Goal: Task Accomplishment & Management: Use online tool/utility

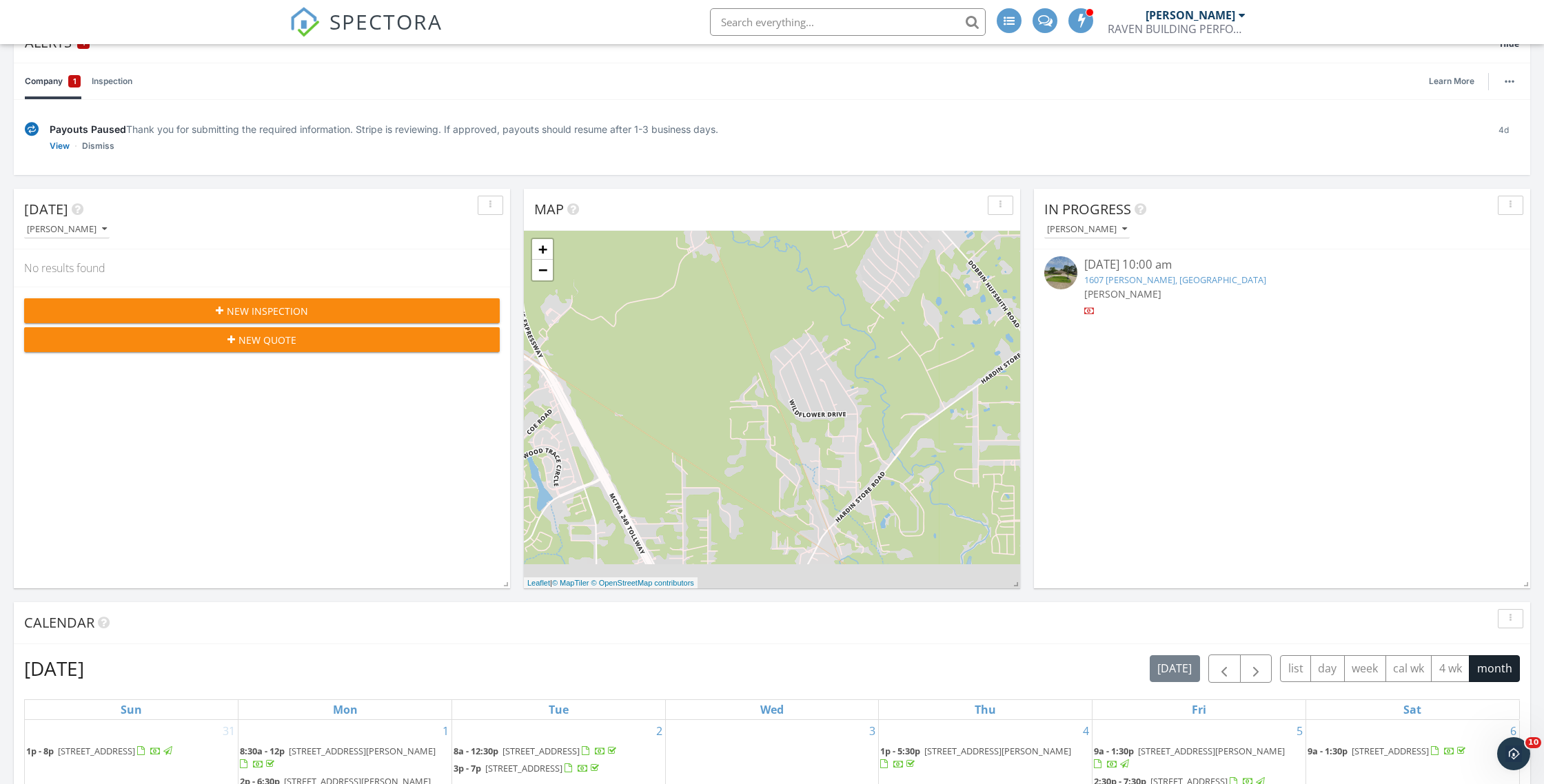
scroll to position [107, 0]
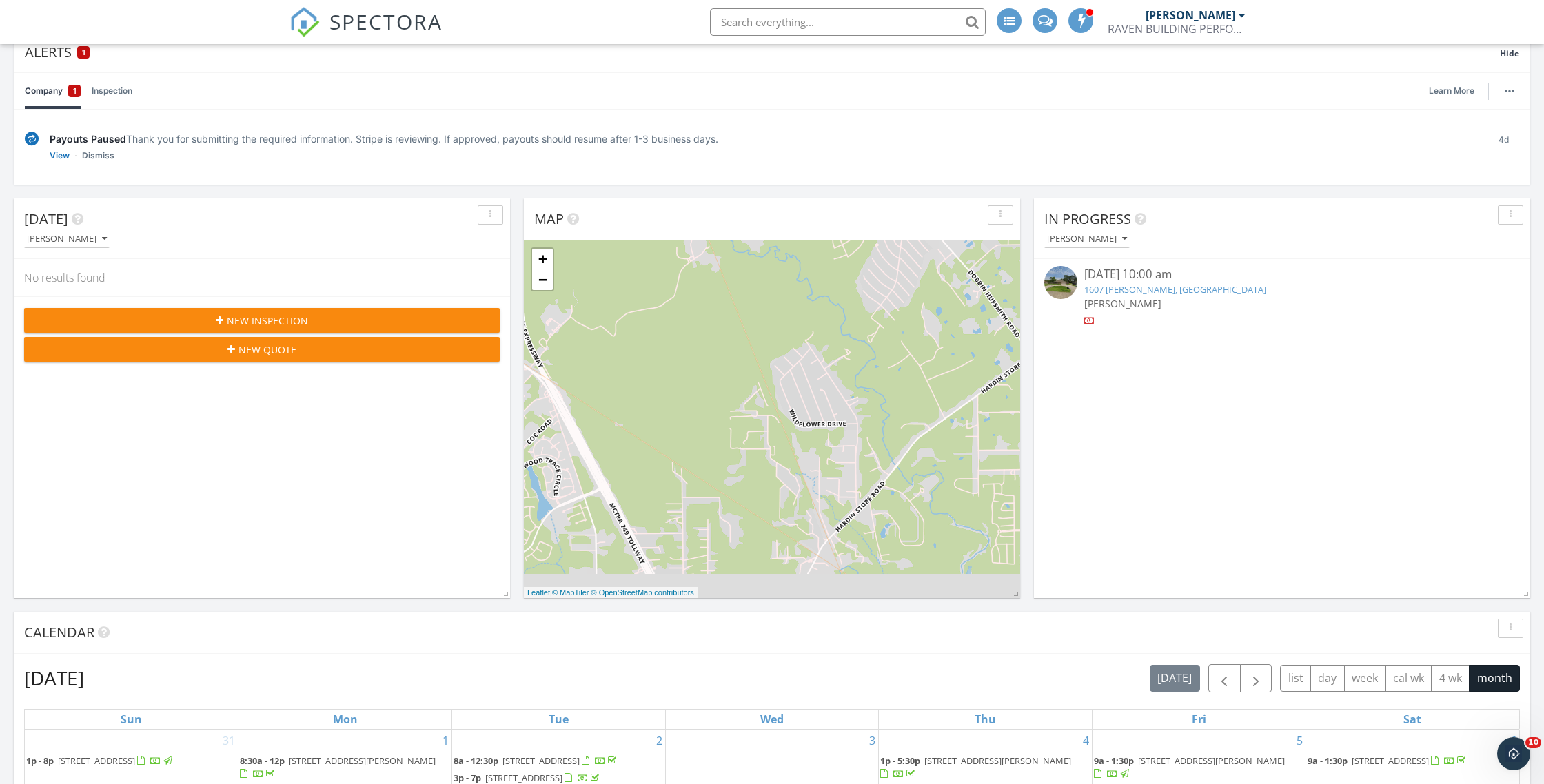
click at [1146, 292] on link "1607 William Trce, Baytown, TX 77523" at bounding box center [1175, 289] width 182 height 13
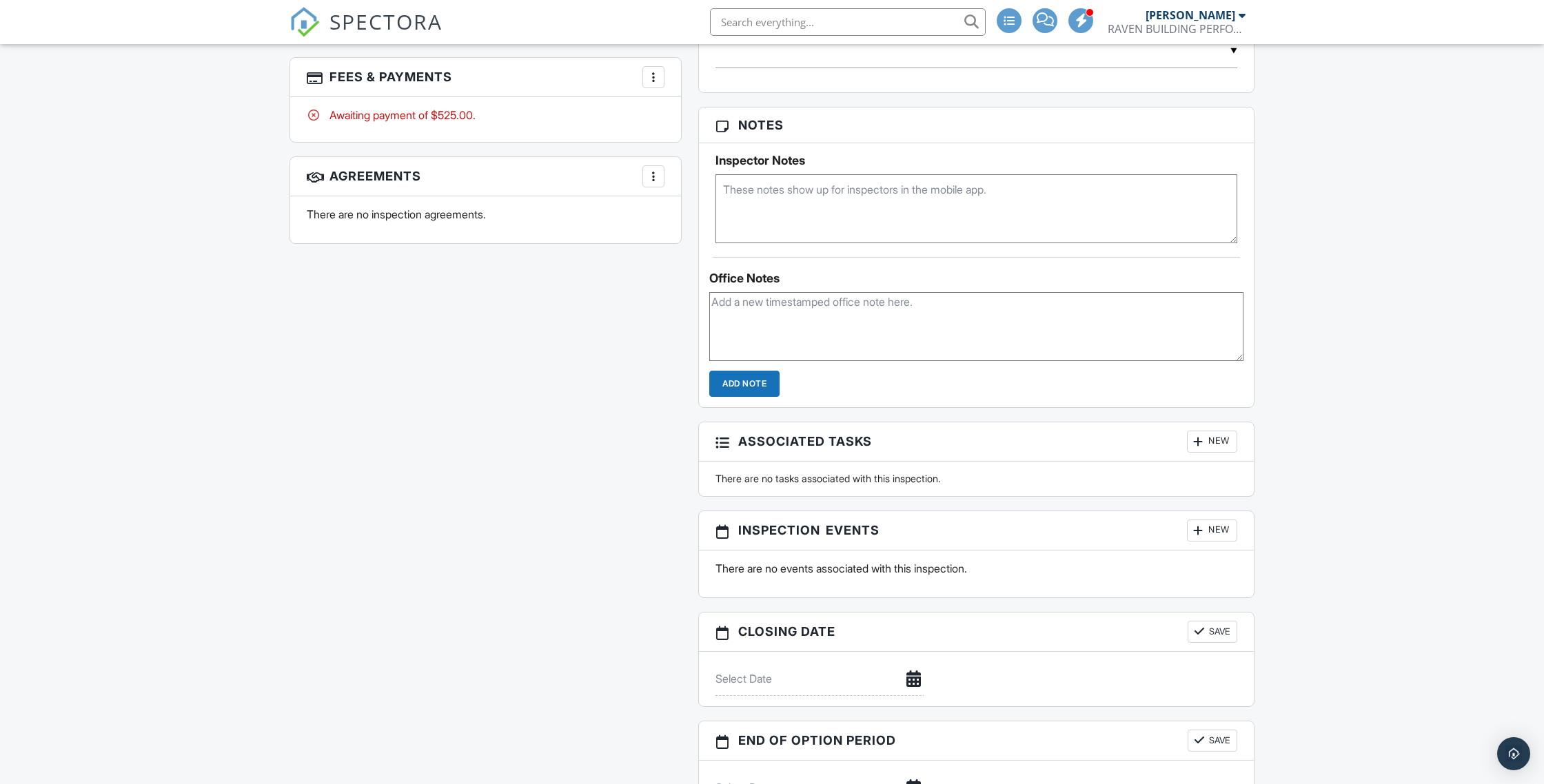
click at [657, 67] on div "More" at bounding box center [653, 77] width 22 height 22
click at [710, 216] on div "Paid In Full" at bounding box center [723, 222] width 133 height 17
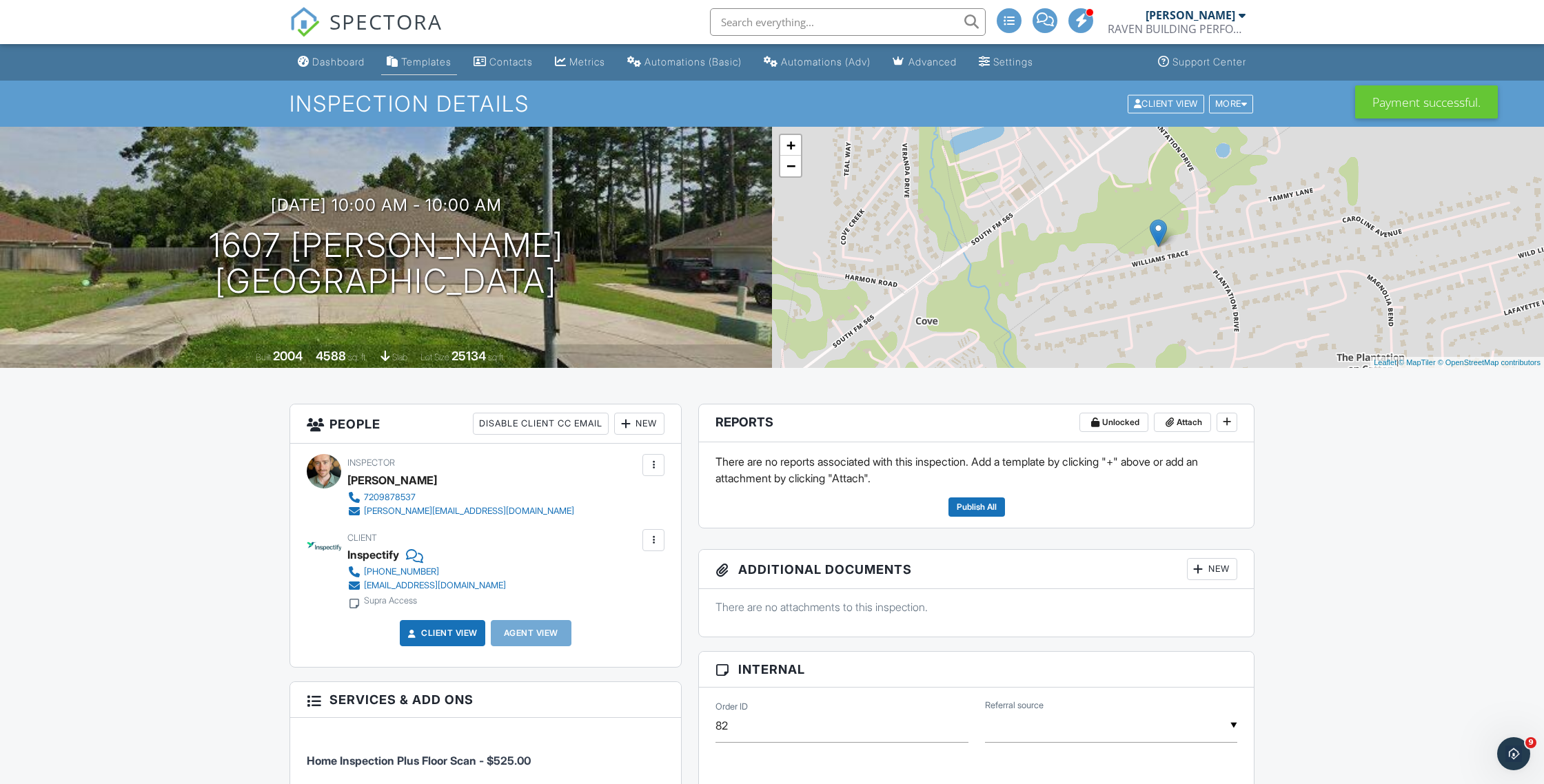
click at [391, 63] on div "Templates" at bounding box center [393, 61] width 12 height 11
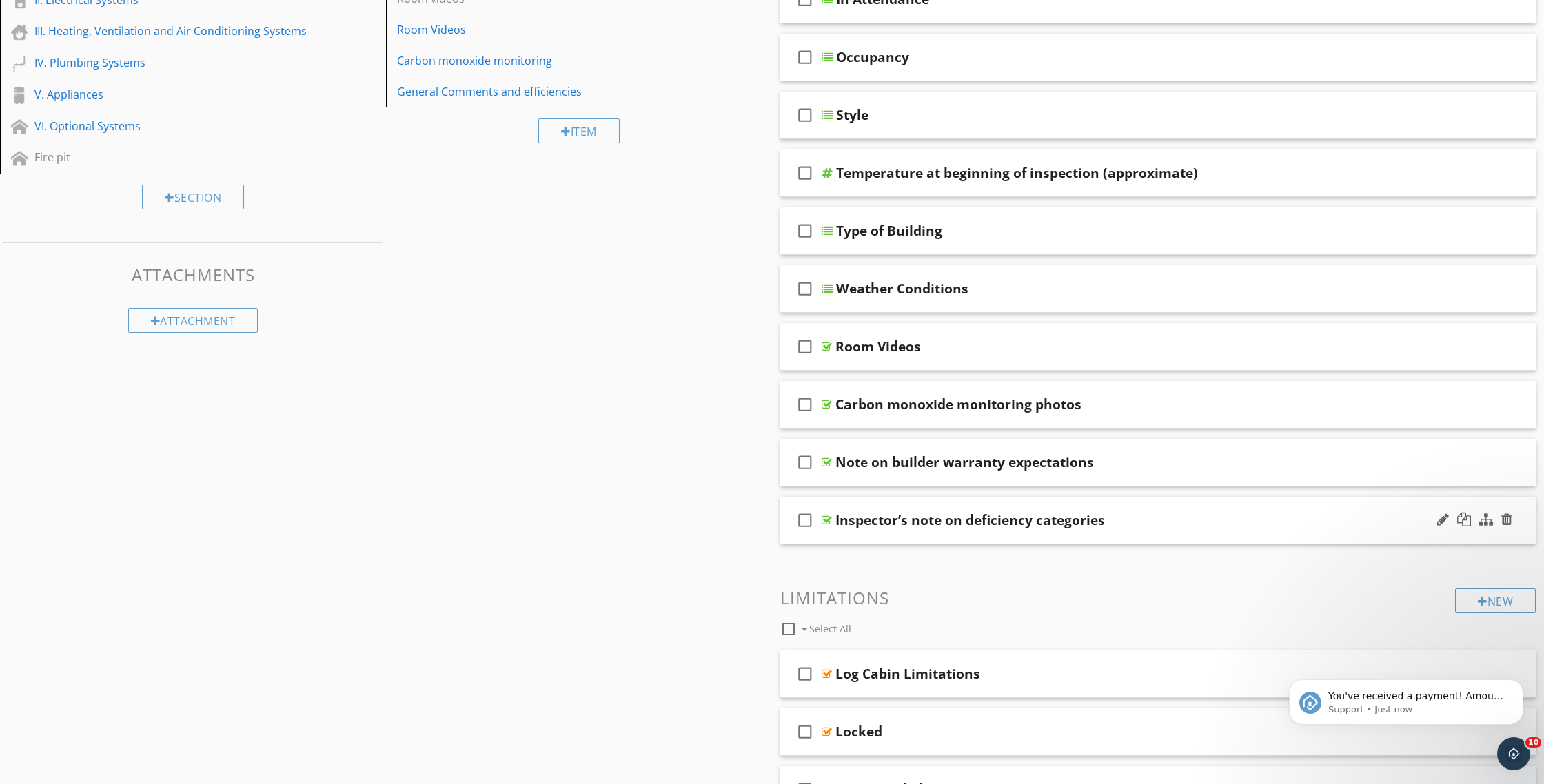
scroll to position [281, 0]
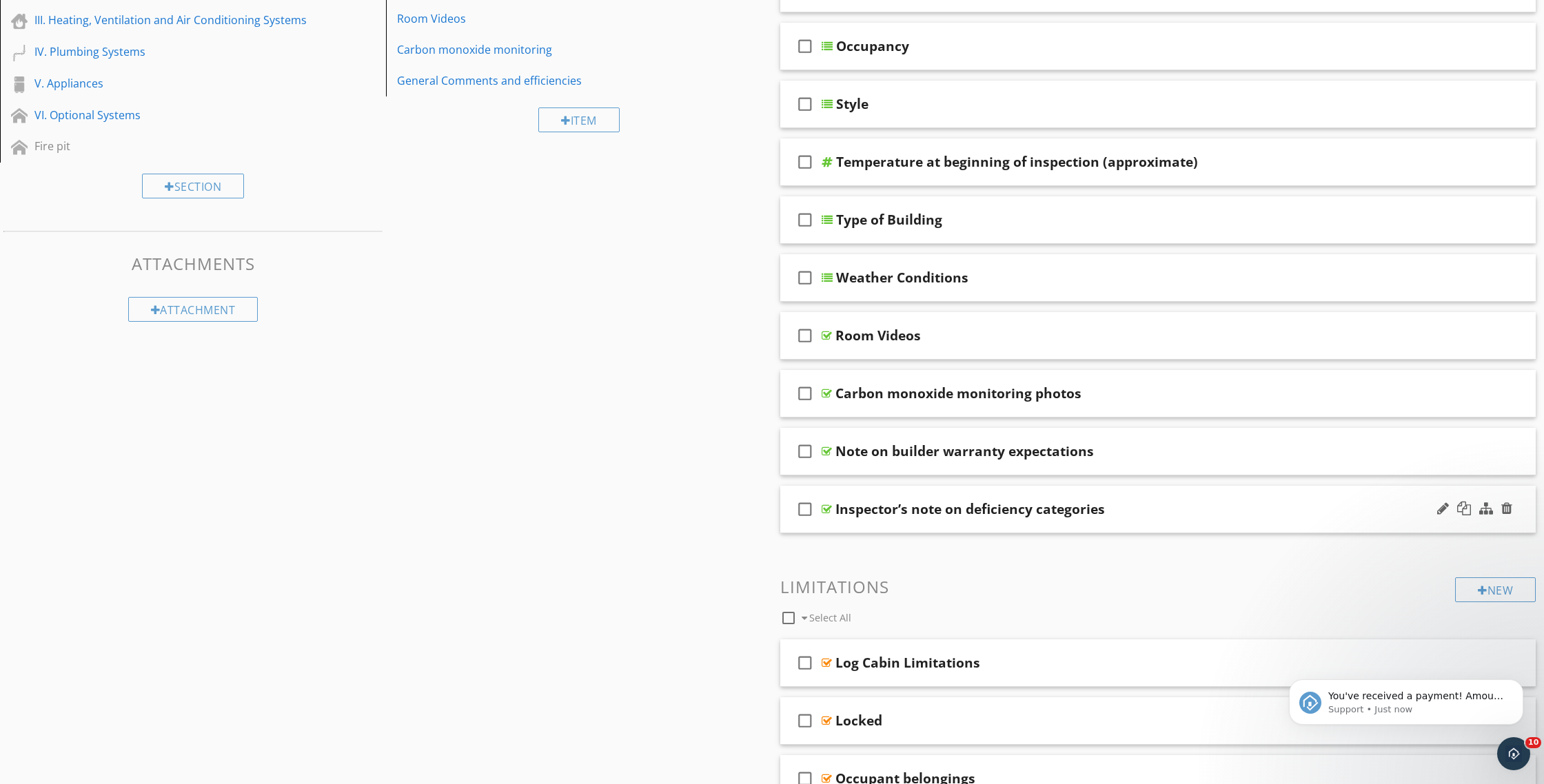
click at [1147, 506] on div "Inspector’s note on deficiency categories" at bounding box center [1108, 509] width 546 height 17
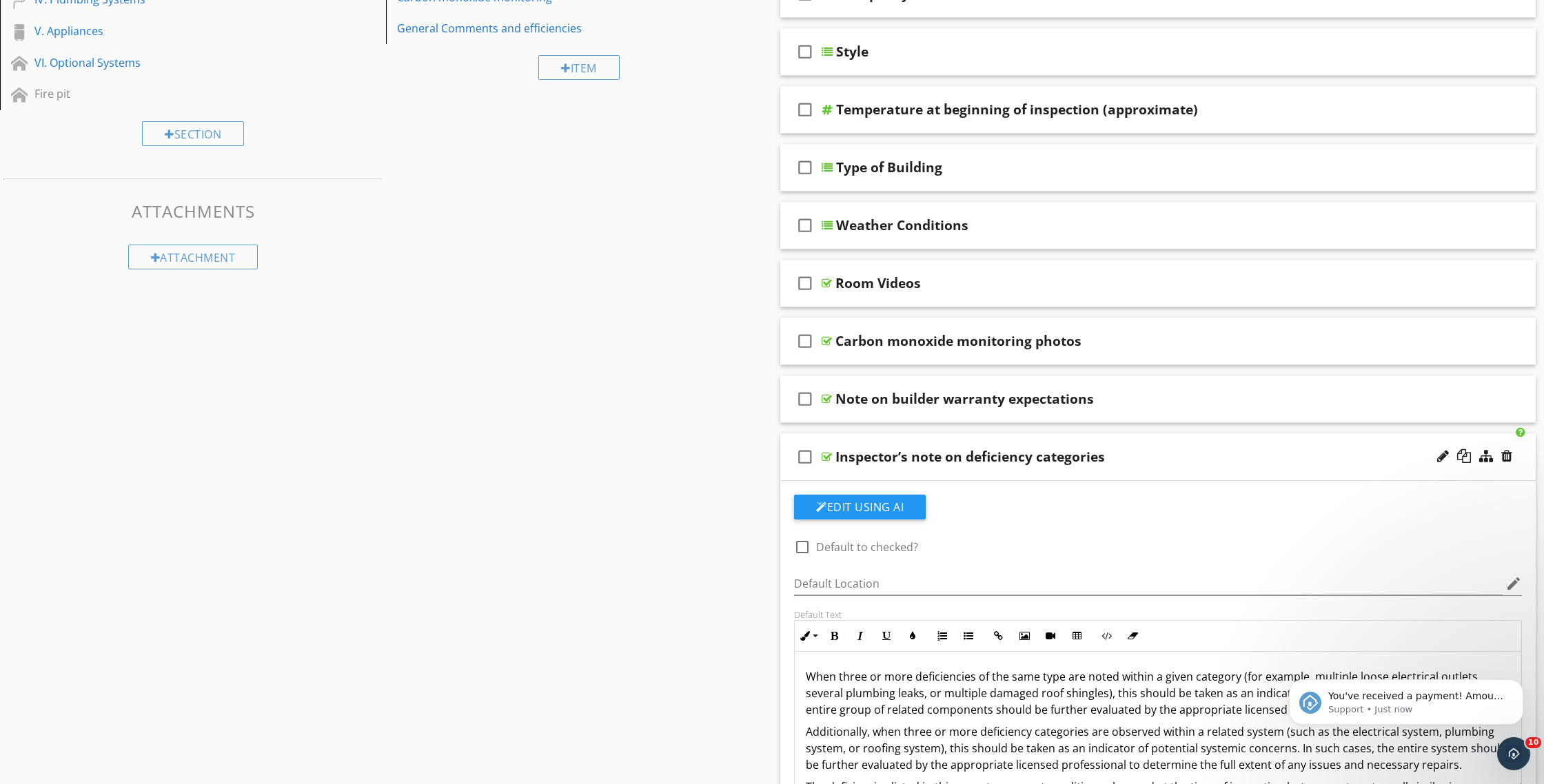
scroll to position [333, 0]
click at [805, 555] on div at bounding box center [802, 547] width 24 height 24
checkbox input "true"
click at [673, 500] on div "Sections Information I. Structural Systems II. Electrical Systems III. Heating,…" at bounding box center [772, 540] width 1544 height 1448
click at [629, 481] on div "Sections Information I. Structural Systems II. Electrical Systems III. Heating,…" at bounding box center [772, 540] width 1544 height 1448
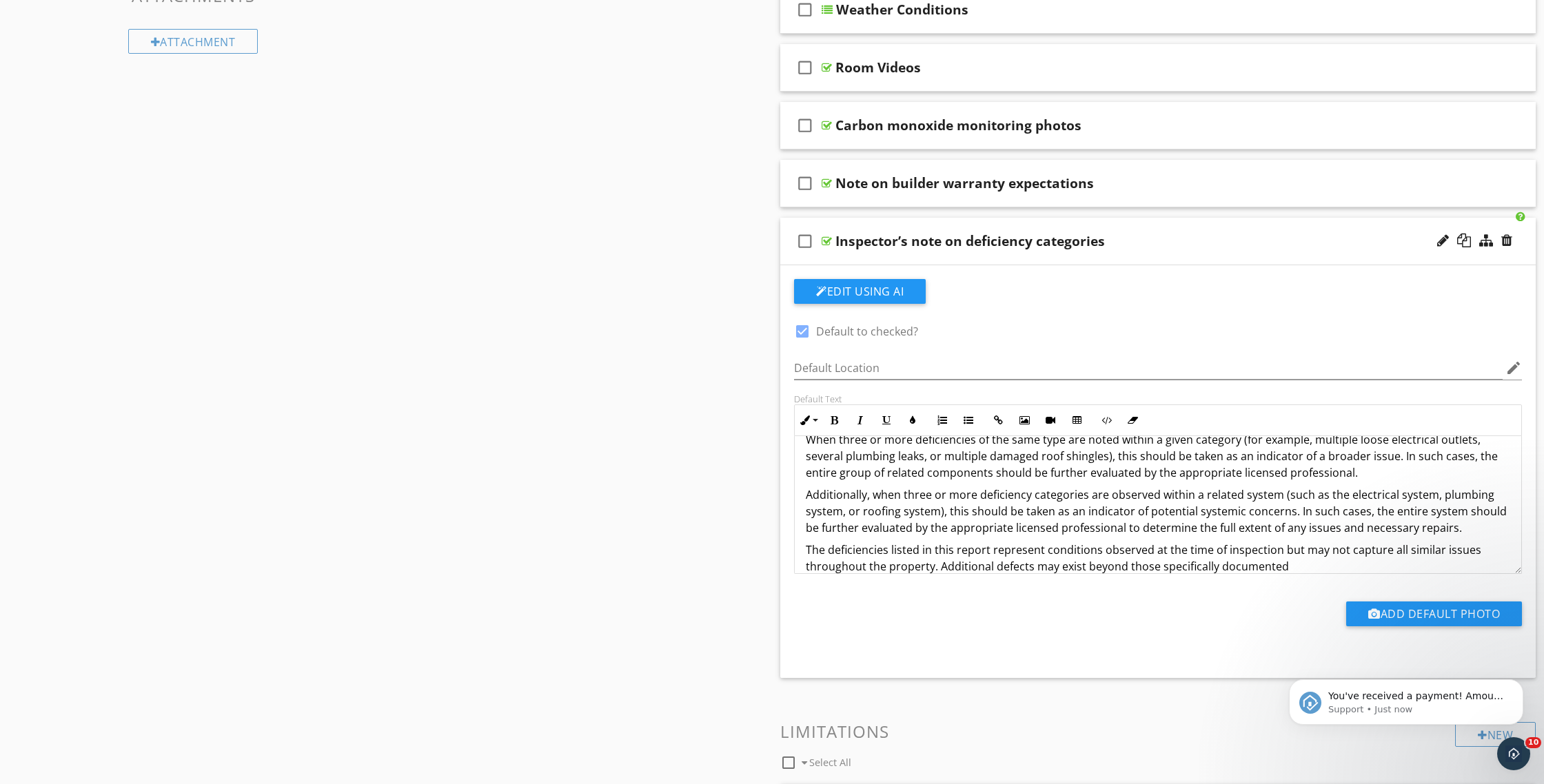
scroll to position [39, 0]
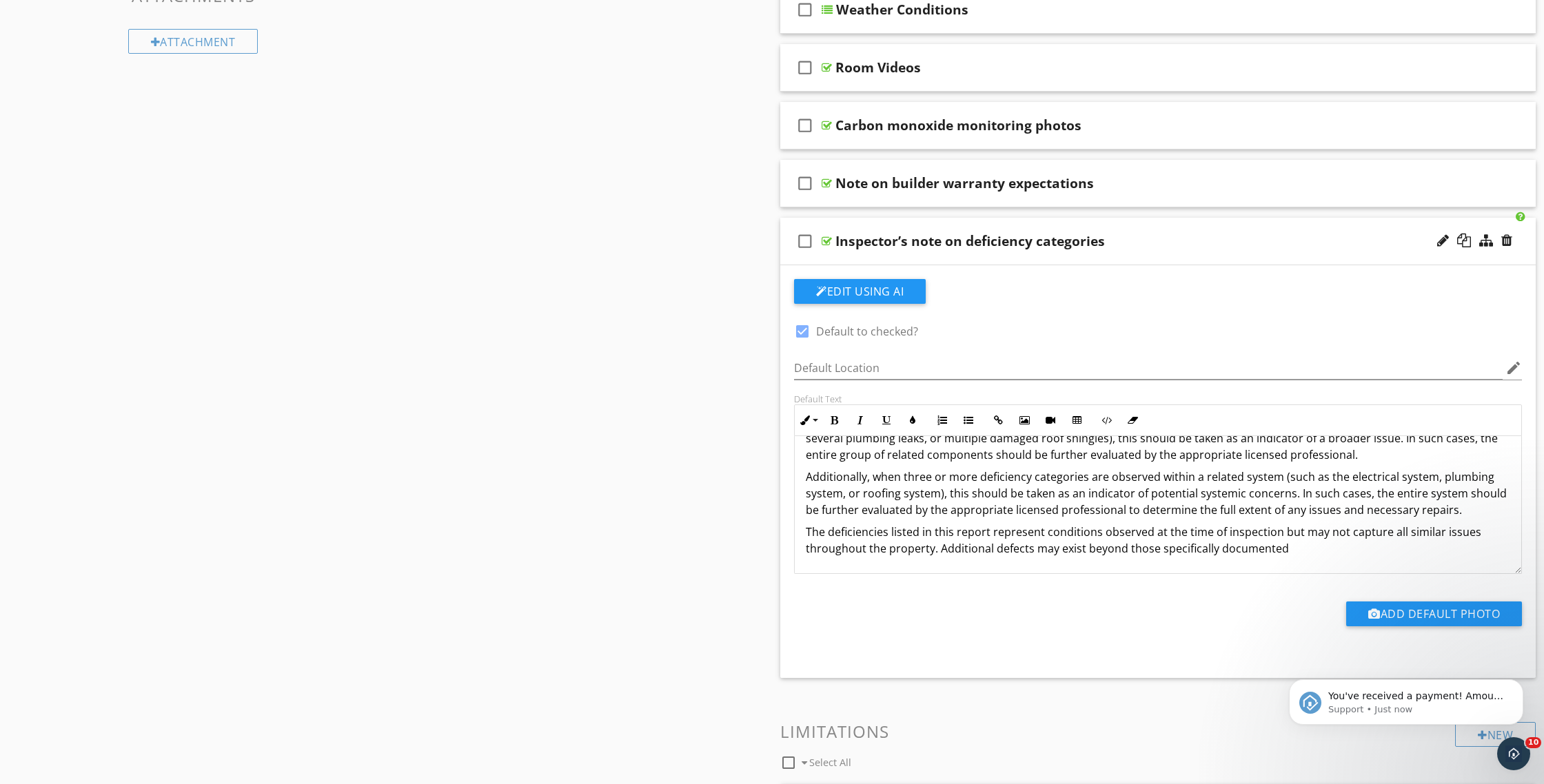
click at [694, 507] on div "Sections Information I. Structural Systems II. Electrical Systems III. Heating,…" at bounding box center [772, 325] width 1544 height 1448
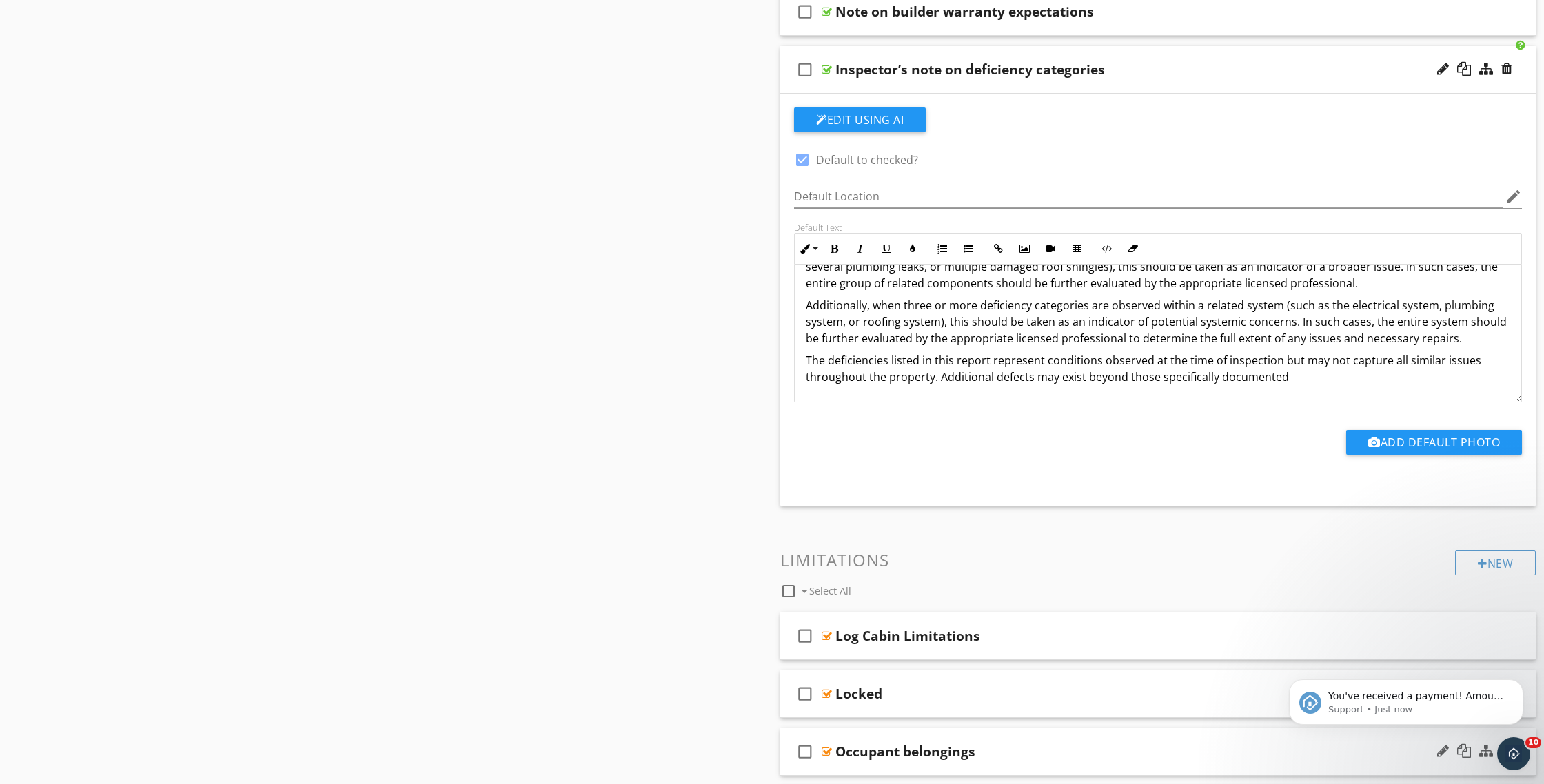
scroll to position [726, 0]
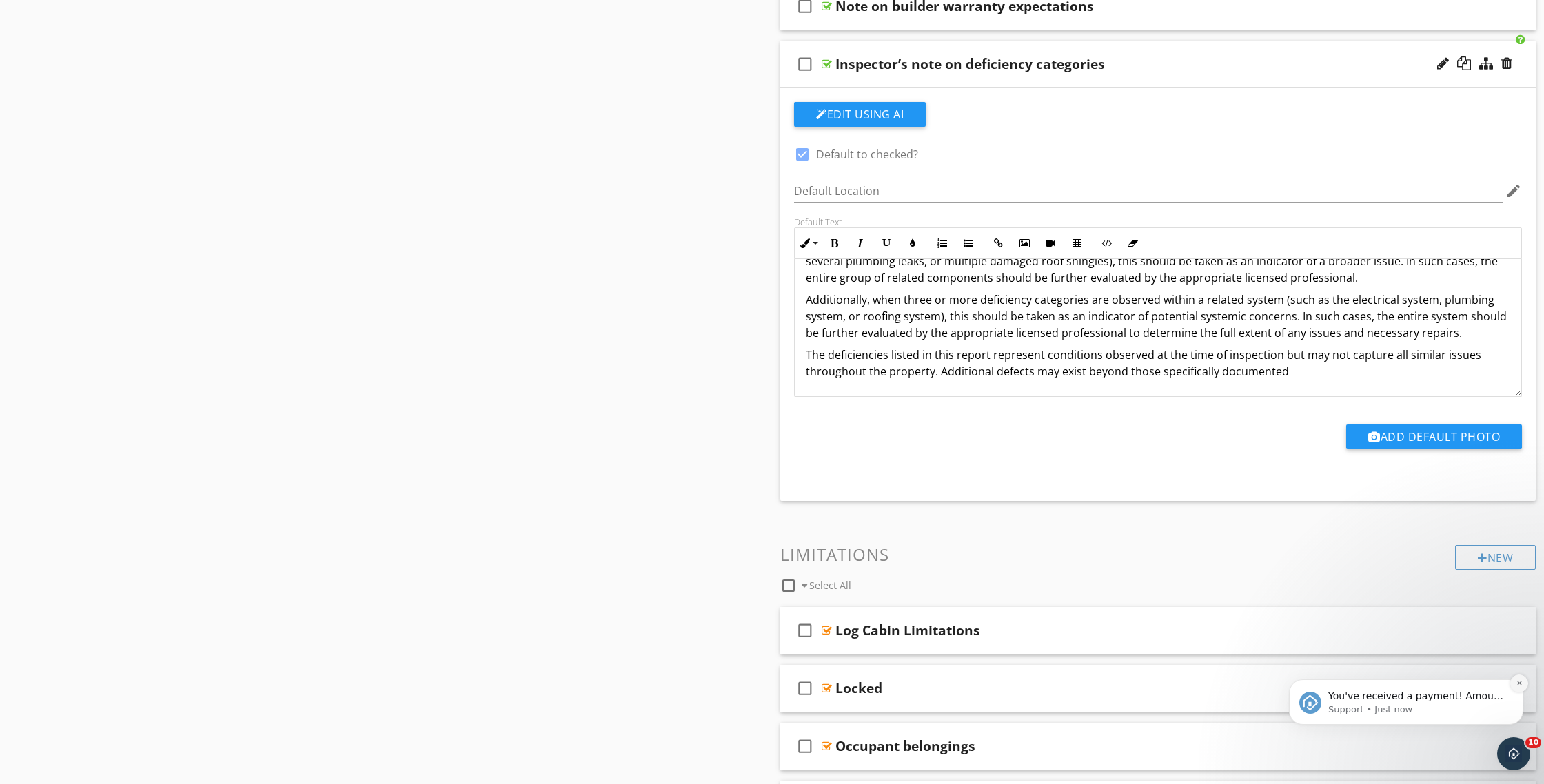
click at [1517, 690] on button "Dismiss notification" at bounding box center [1519, 683] width 18 height 18
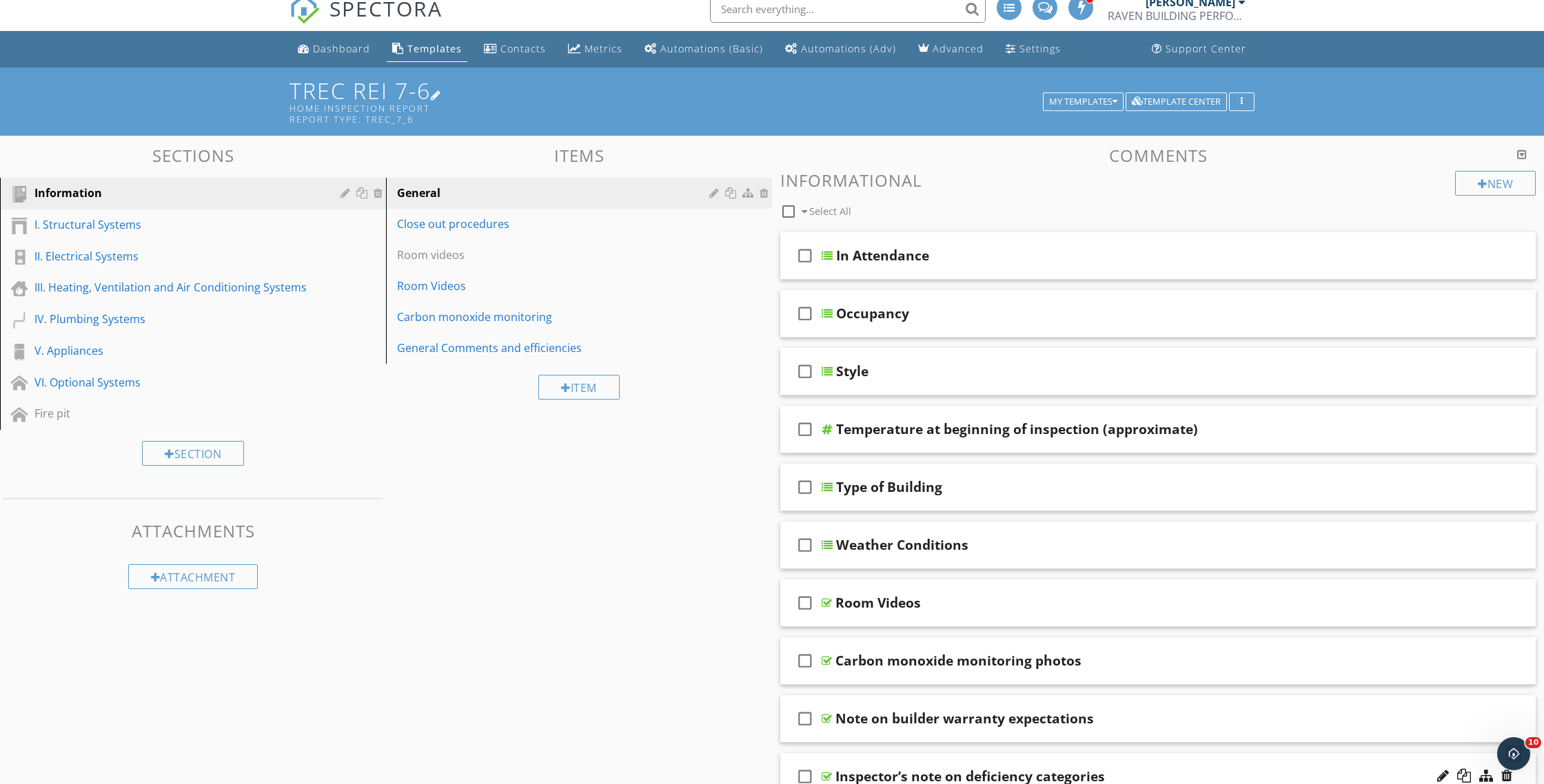
scroll to position [23, 0]
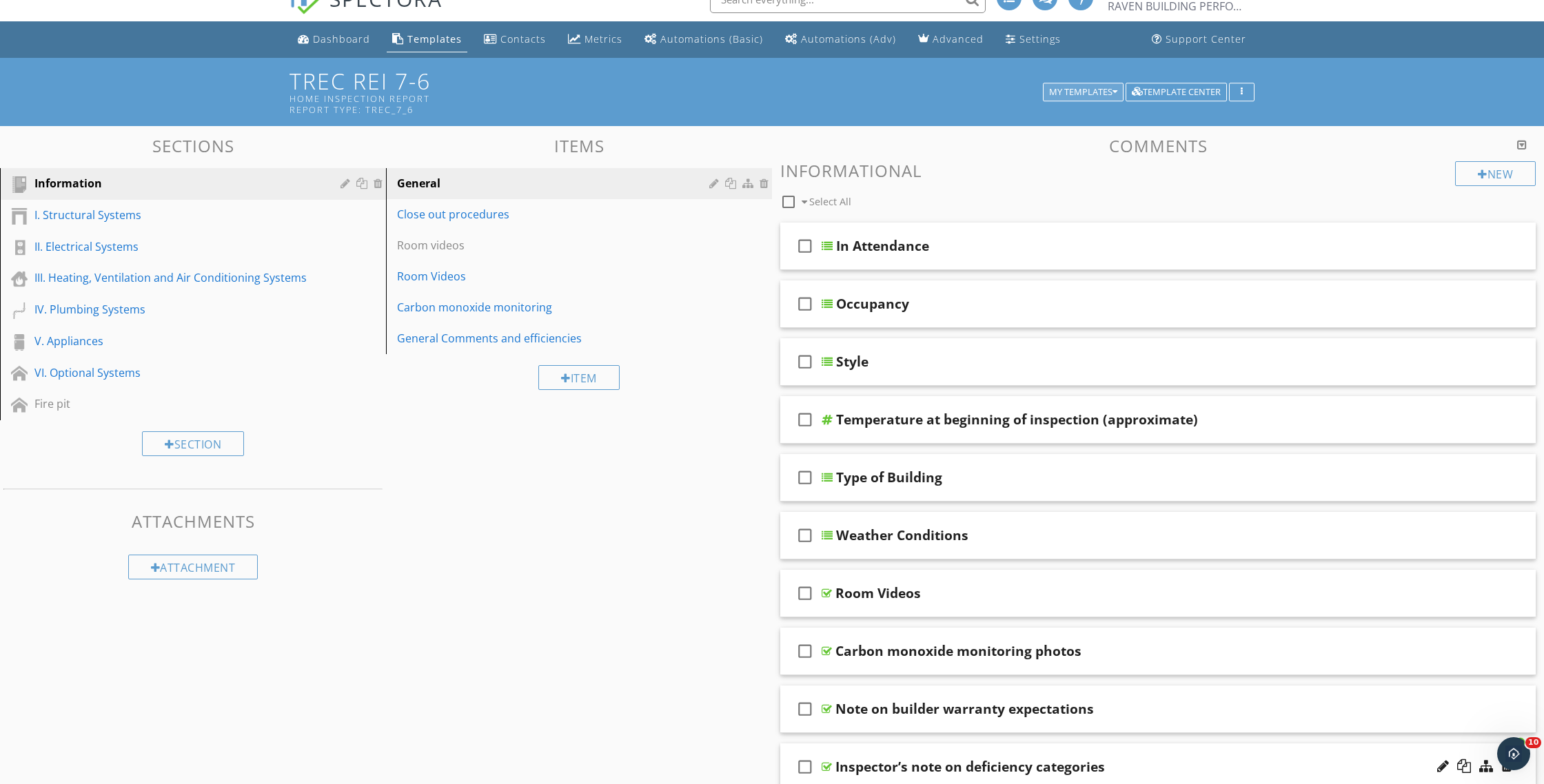
click at [1105, 91] on div "My Templates" at bounding box center [1083, 92] width 69 height 9
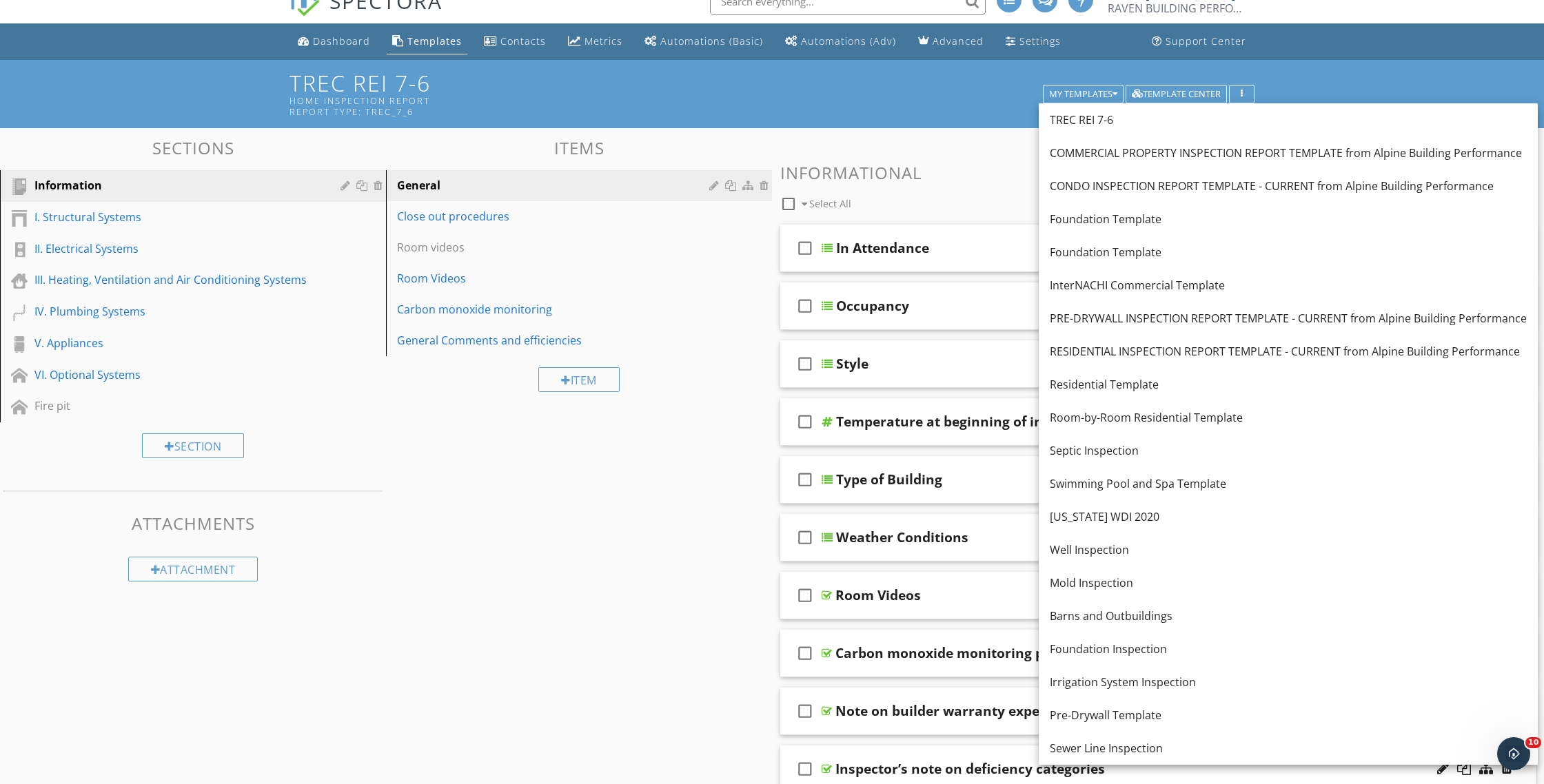
scroll to position [24, 0]
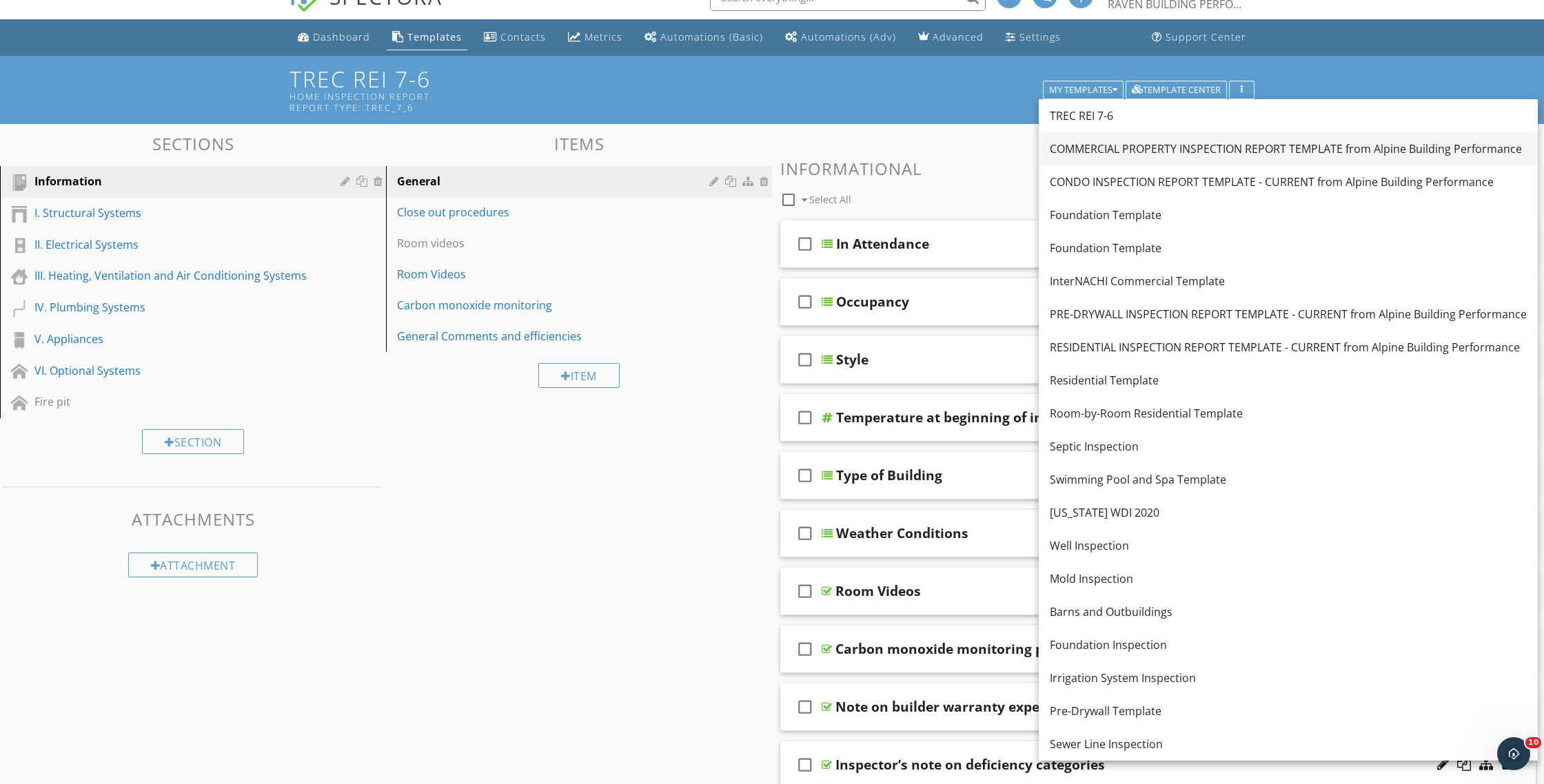
click at [1258, 144] on div "COMMERCIAL PROPERTY INSPECTION REPORT TEMPLATE from Alpine Building Performance" at bounding box center [1288, 148] width 477 height 17
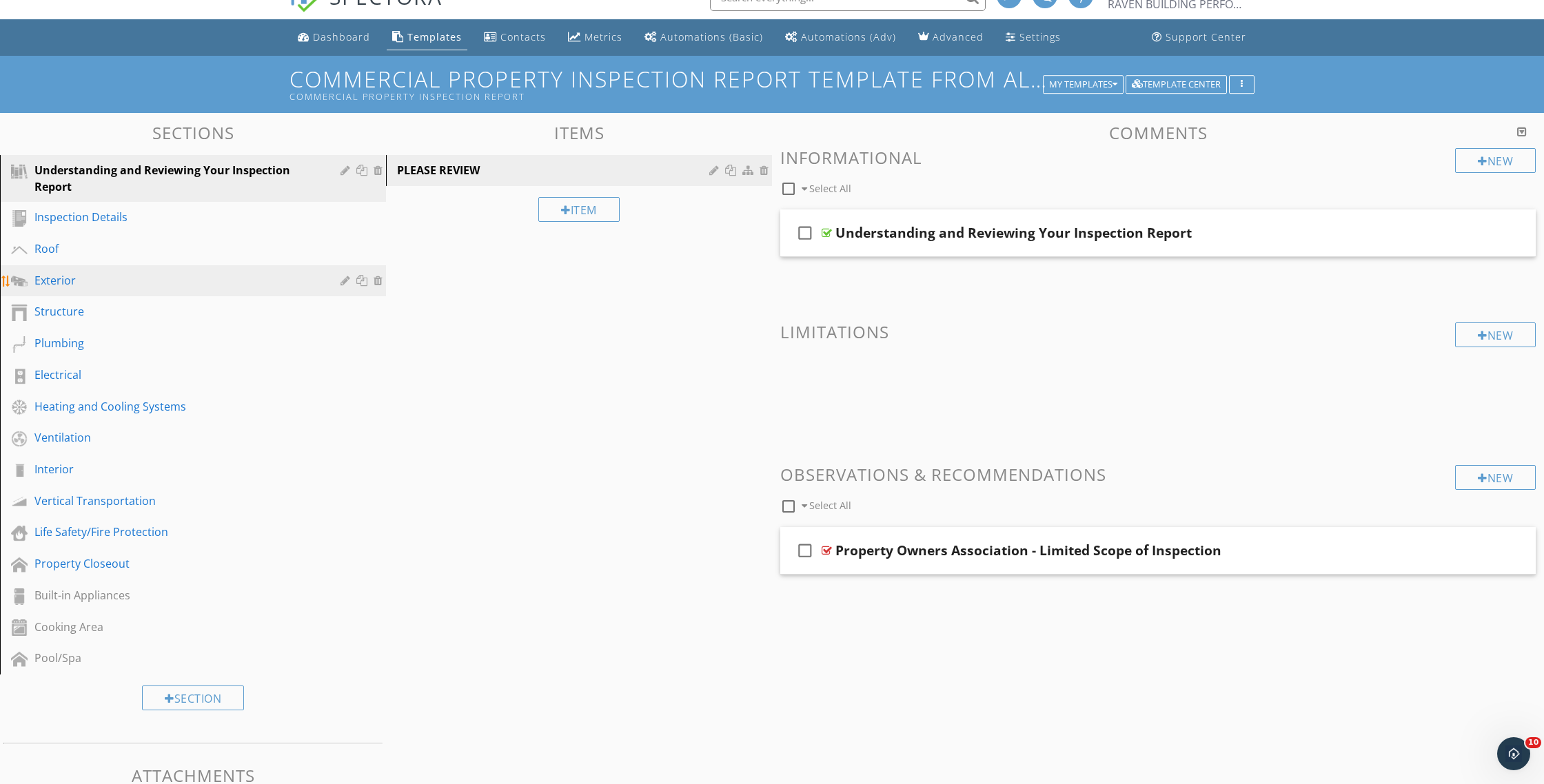
click at [76, 282] on div "Exterior" at bounding box center [177, 280] width 286 height 17
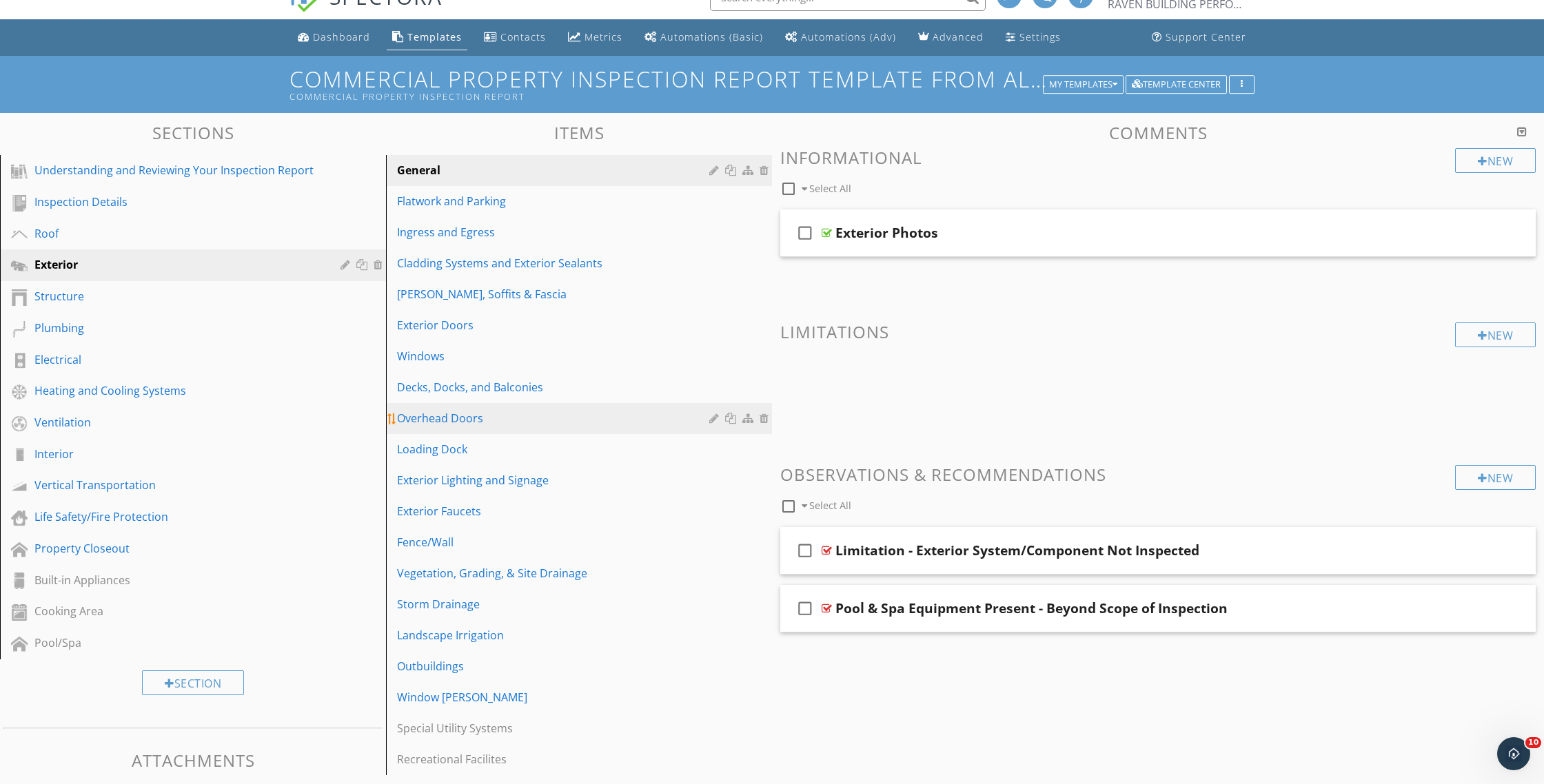
scroll to position [45, 0]
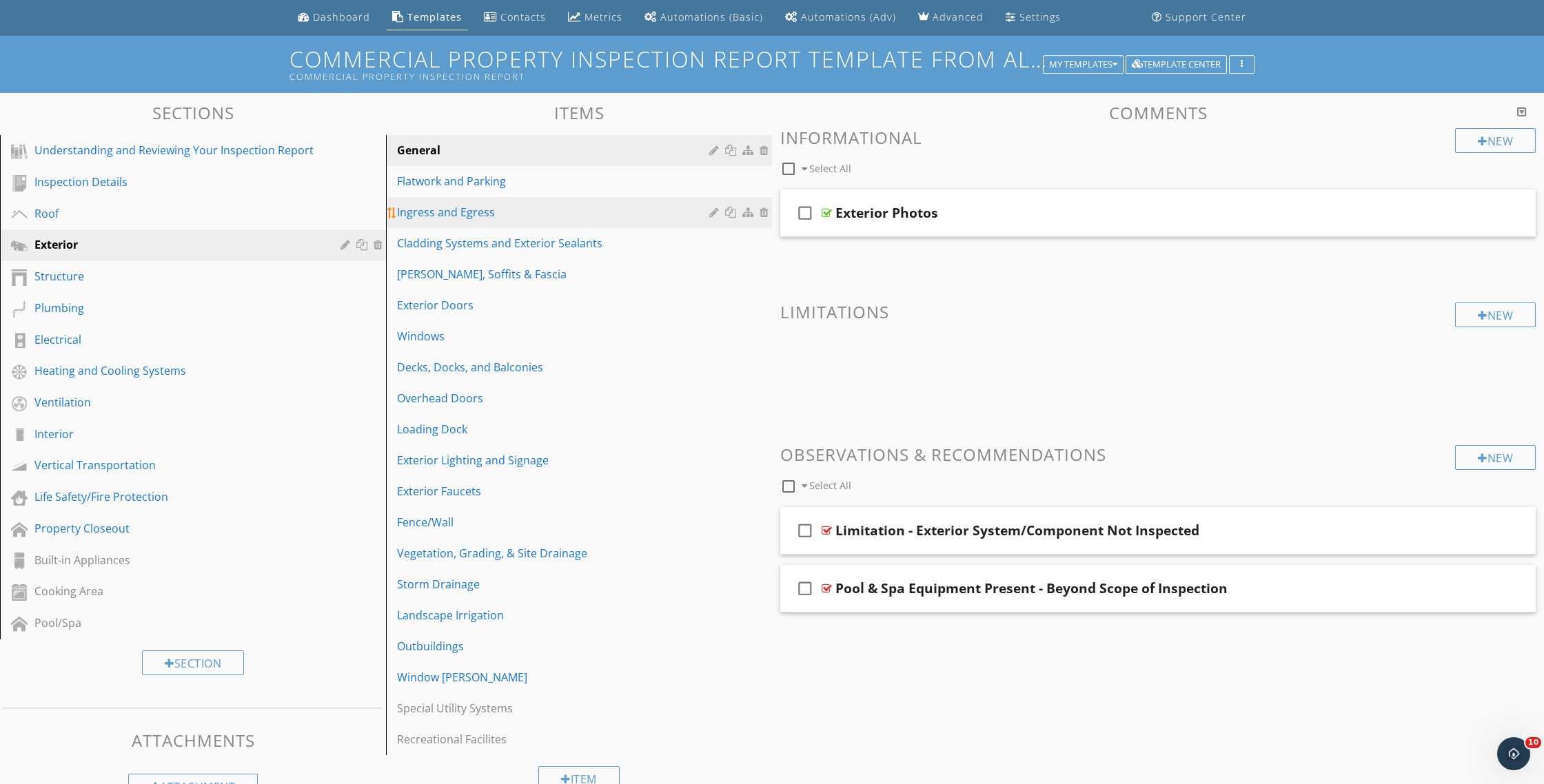
click at [480, 214] on div "Ingress and Egress" at bounding box center [555, 212] width 316 height 17
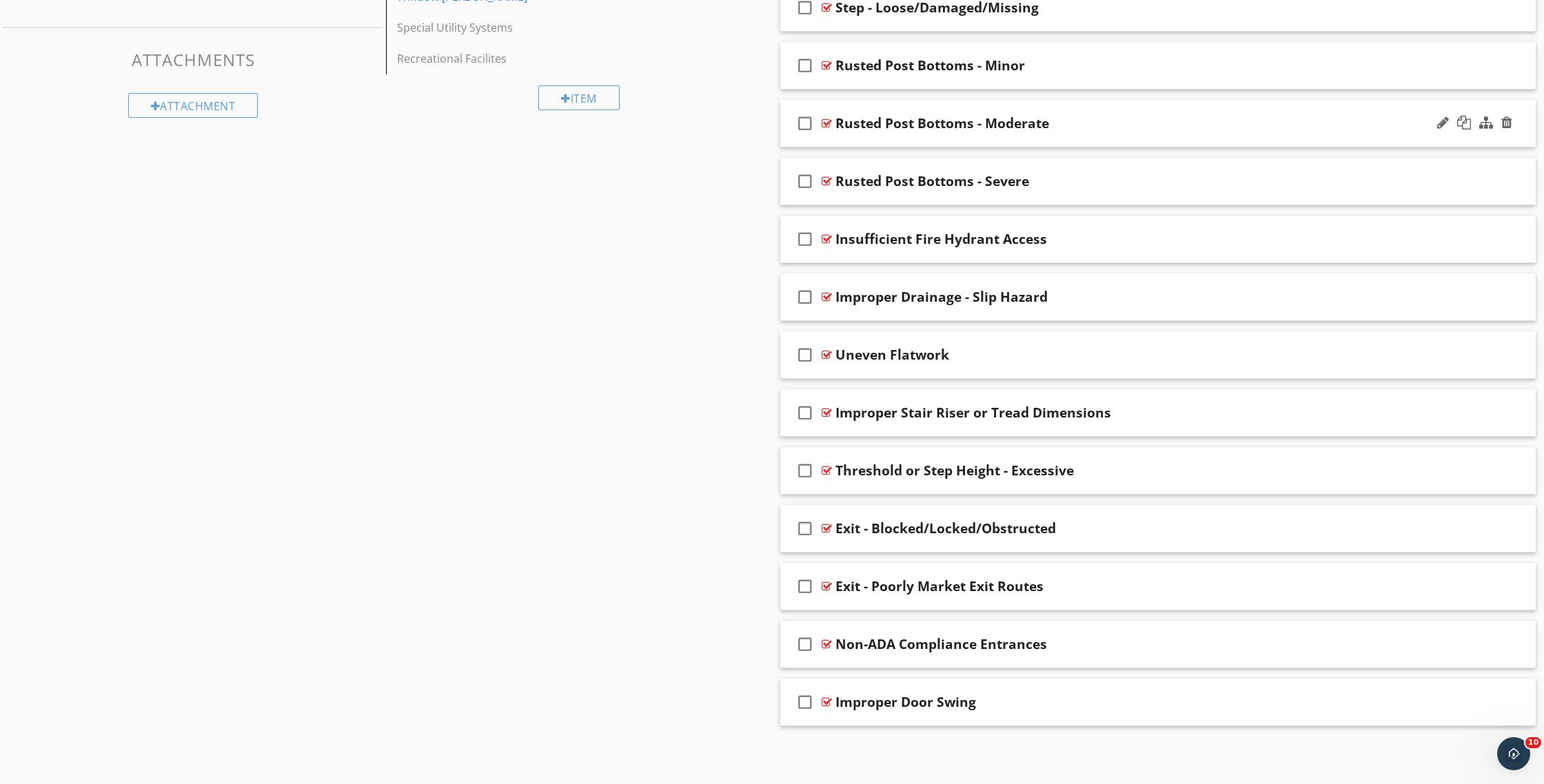
scroll to position [726, 0]
click at [888, 696] on div "Improper Door Swing" at bounding box center [906, 702] width 140 height 17
click at [805, 702] on icon "check_box_outline_blank" at bounding box center [805, 702] width 22 height 33
click at [953, 696] on div "Improper Door Swing" at bounding box center [906, 702] width 140 height 17
click at [809, 704] on icon "check_box" at bounding box center [805, 702] width 22 height 33
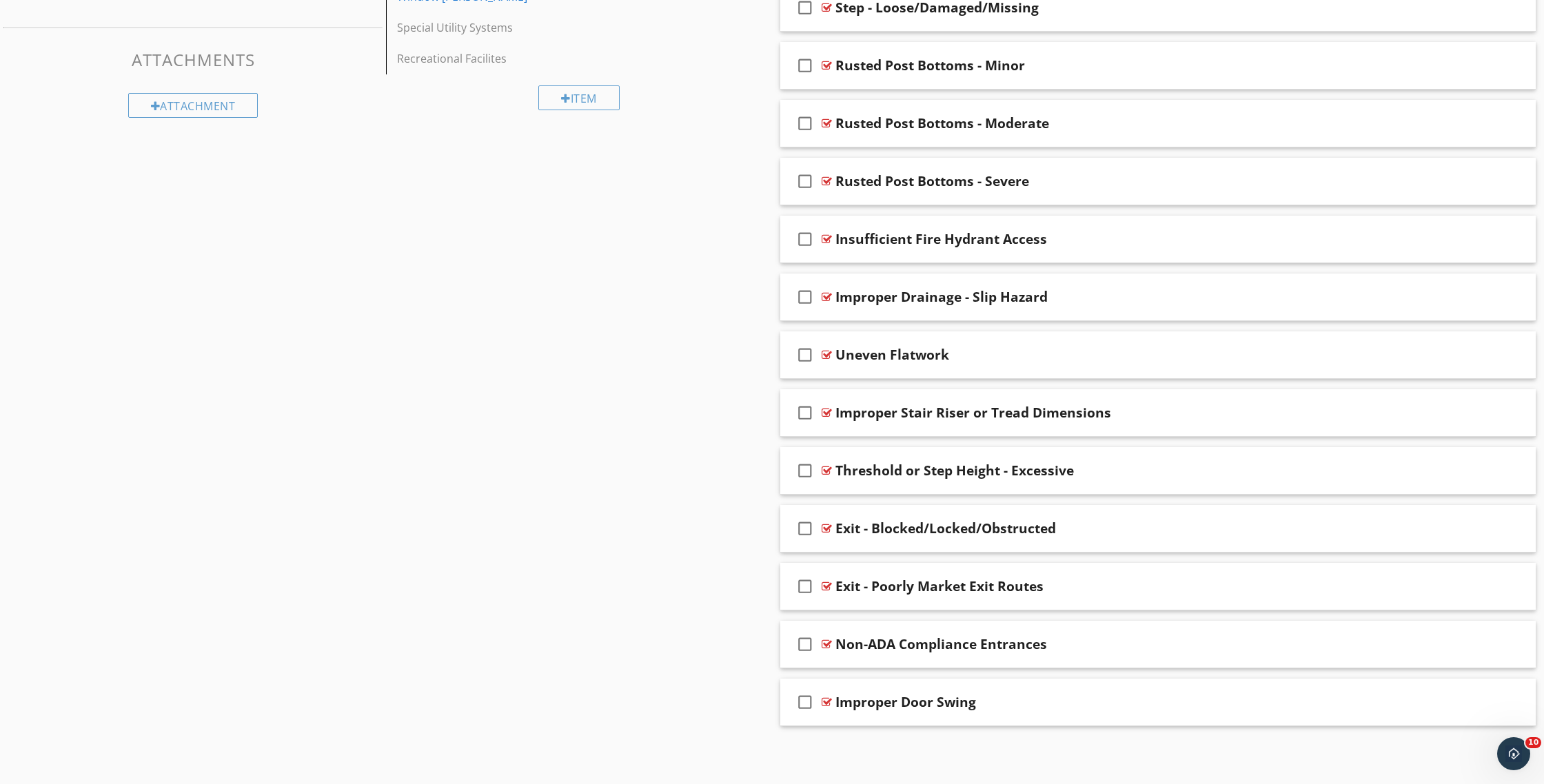
click at [829, 705] on div at bounding box center [826, 702] width 10 height 11
click at [832, 704] on div at bounding box center [826, 702] width 10 height 11
click at [821, 703] on div "check_box_outline_blank" at bounding box center [807, 702] width 28 height 33
click at [828, 700] on div at bounding box center [826, 702] width 10 height 11
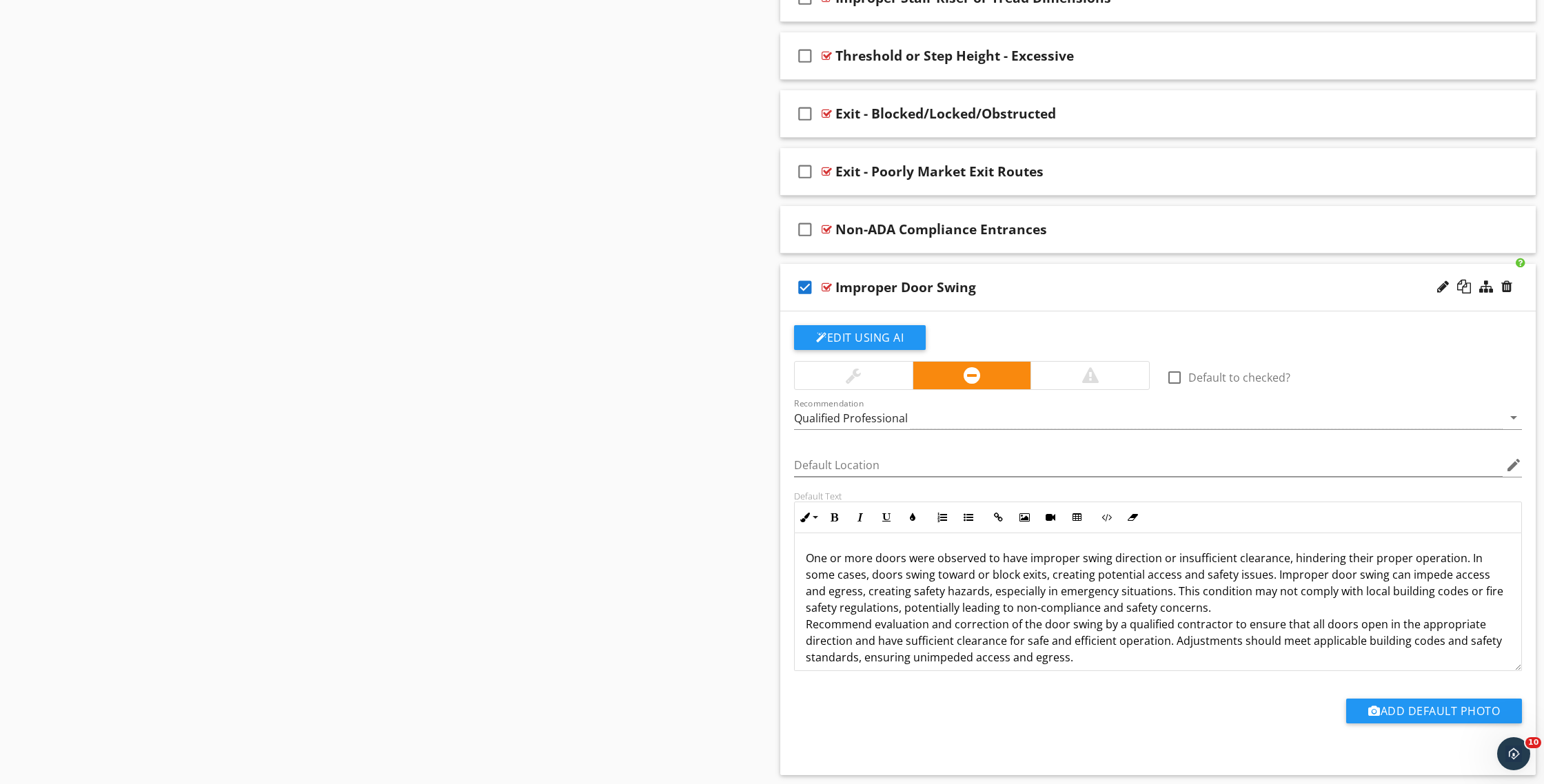
scroll to position [1145, 0]
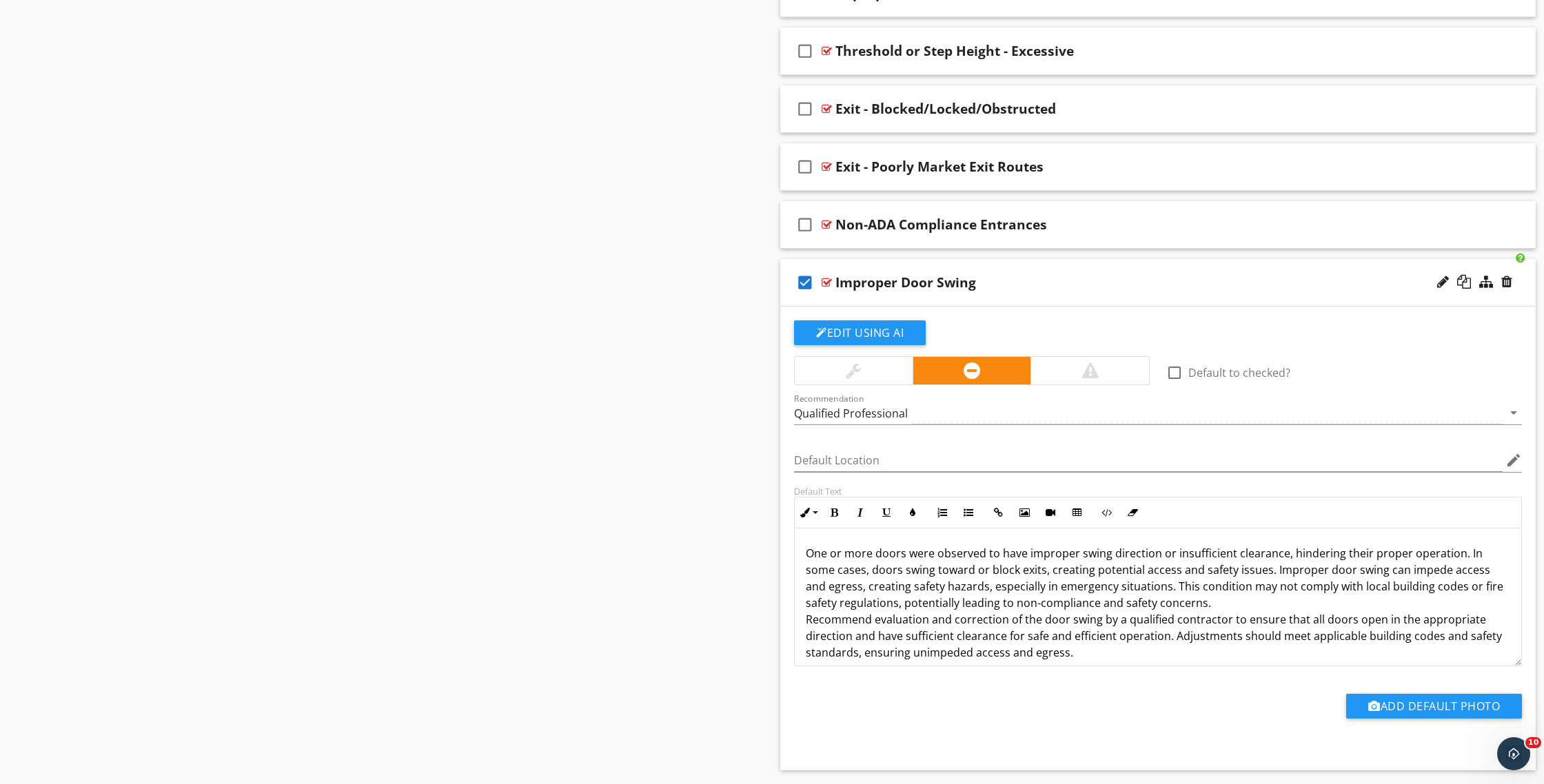
drag, startPoint x: 805, startPoint y: 281, endPoint x: 745, endPoint y: 295, distance: 61.6
click at [805, 281] on icon "check_box" at bounding box center [805, 283] width 22 height 33
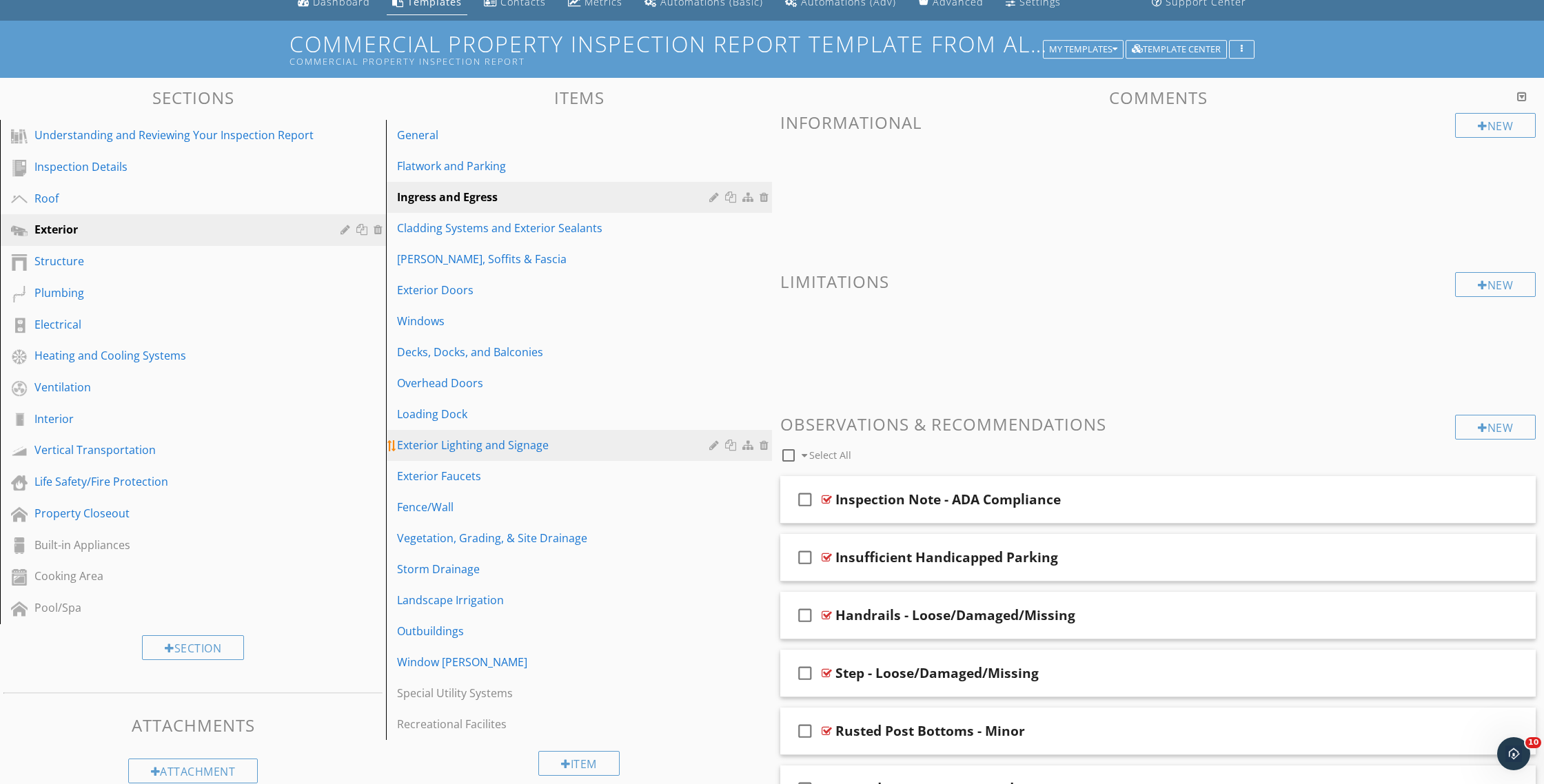
scroll to position [61, 0]
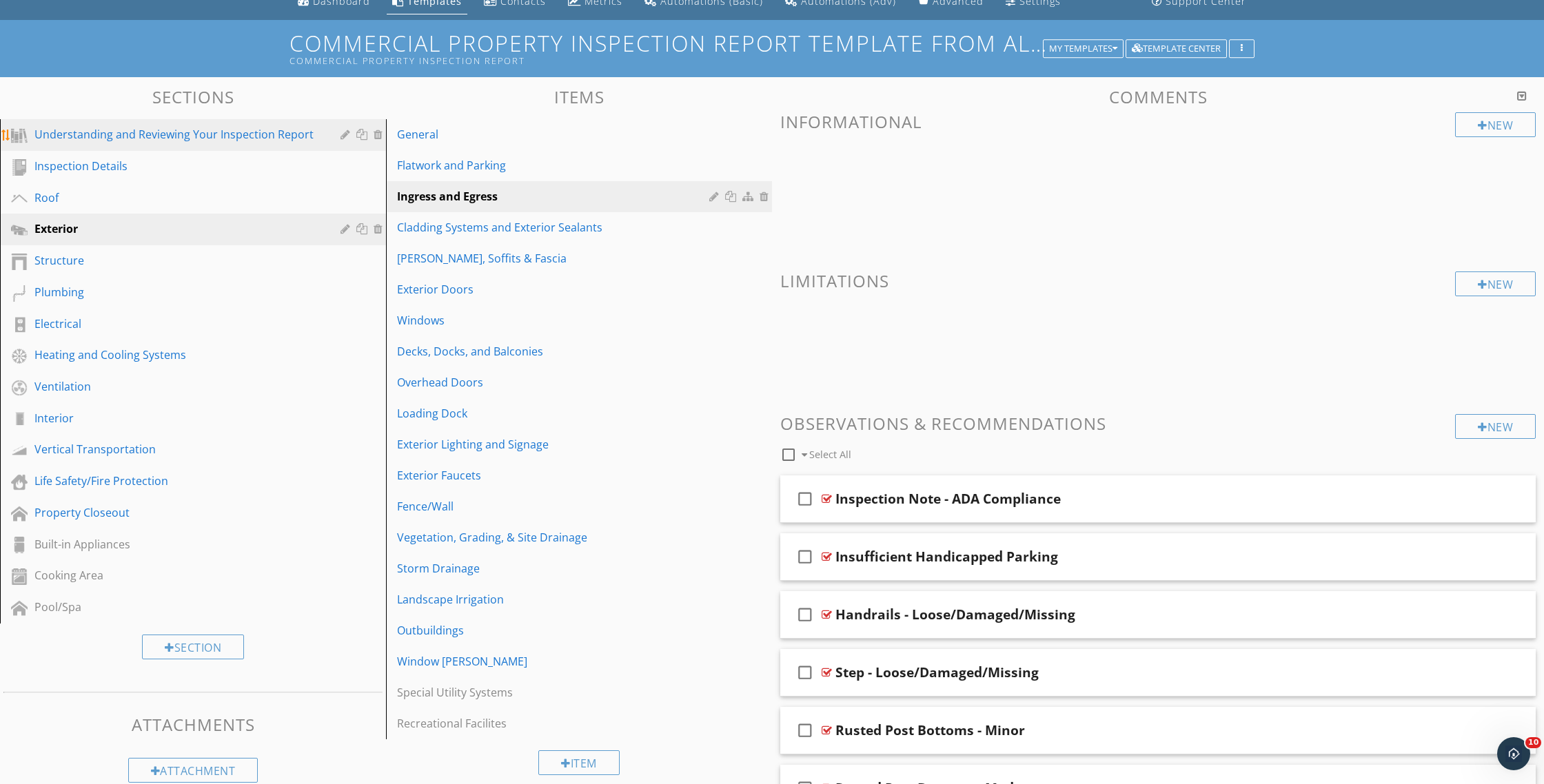
click at [146, 147] on link "Understanding and Reviewing Your Inspection Report" at bounding box center [195, 135] width 381 height 32
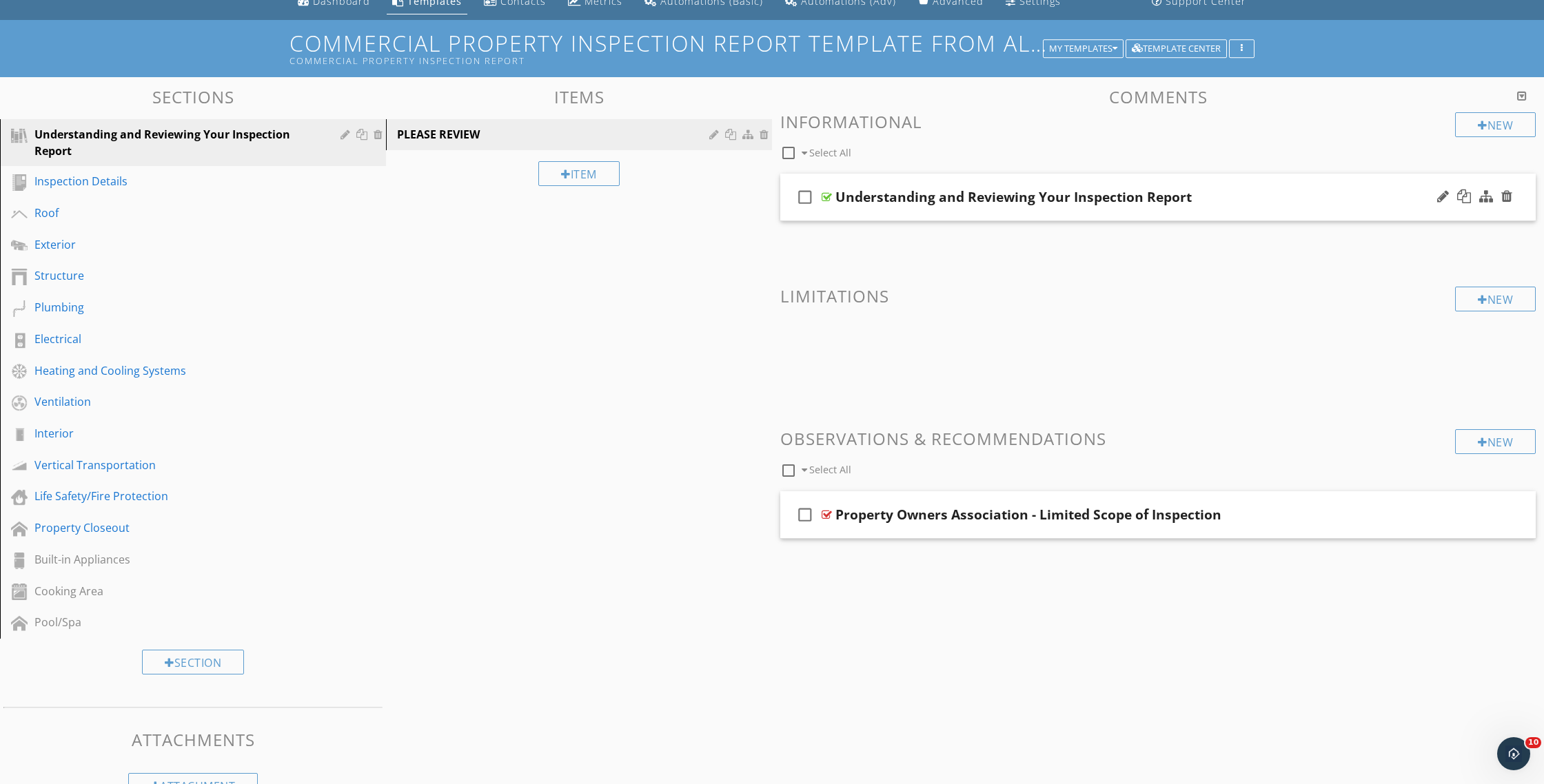
click at [959, 203] on div "Understanding and Reviewing Your Inspection Report" at bounding box center [1014, 197] width 356 height 17
click at [826, 197] on div at bounding box center [826, 197] width 10 height 11
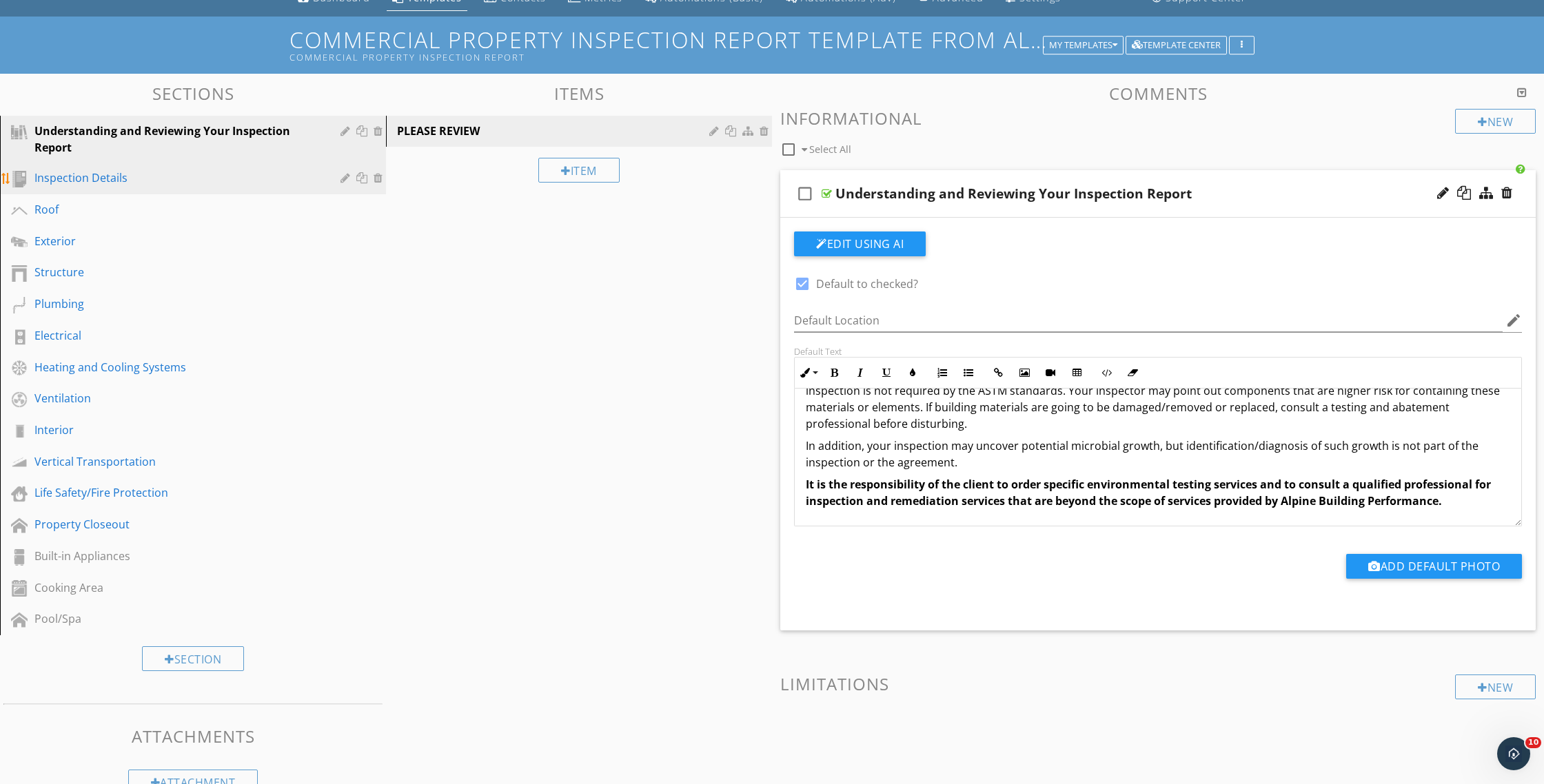
scroll to position [62, 0]
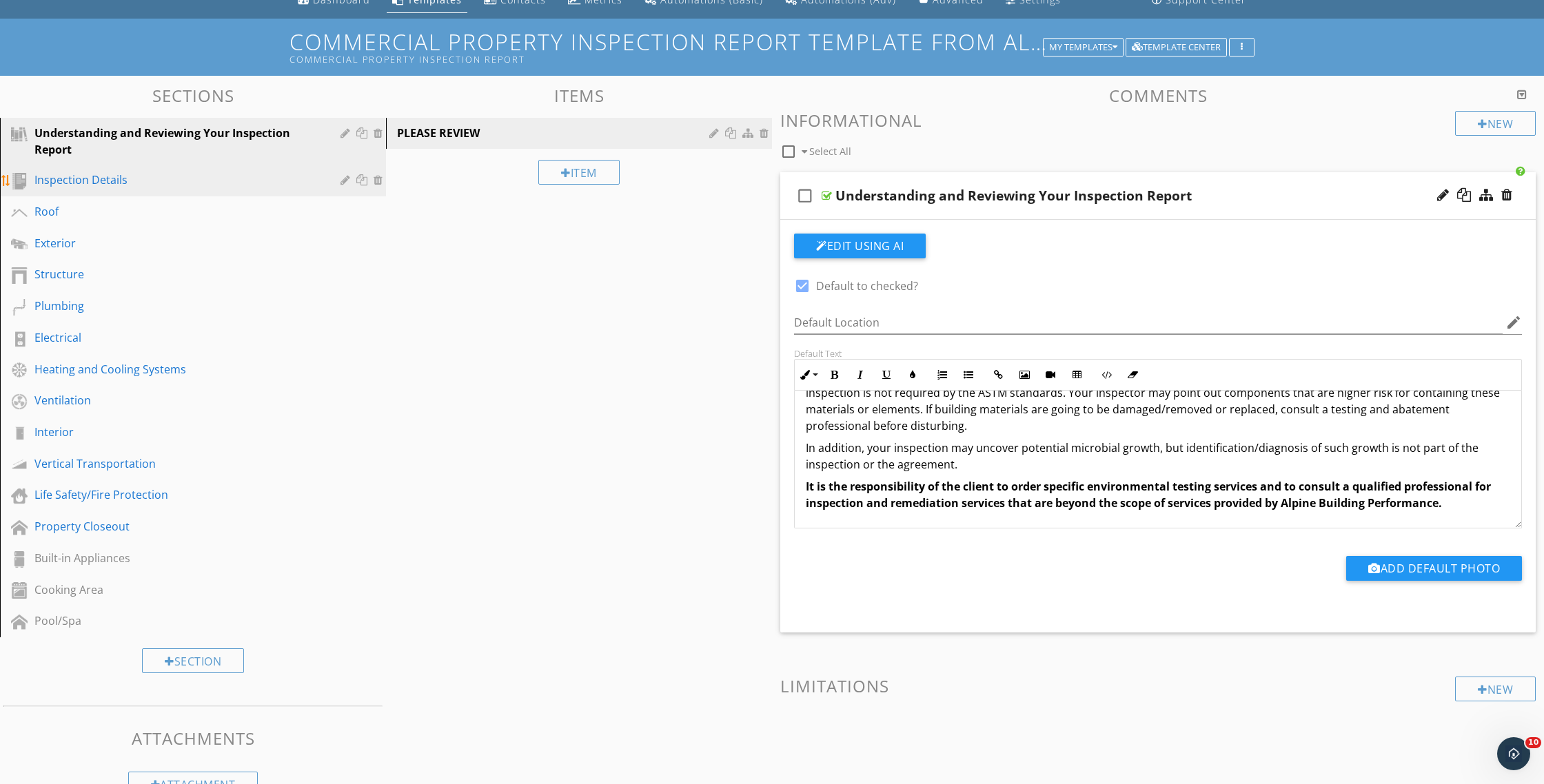
click at [92, 183] on div "Inspection Details" at bounding box center [177, 180] width 286 height 17
type textarea "<p><strong>Whether your property is new or old, our detailed approach to inspec…"
